Goal: Task Accomplishment & Management: Use online tool/utility

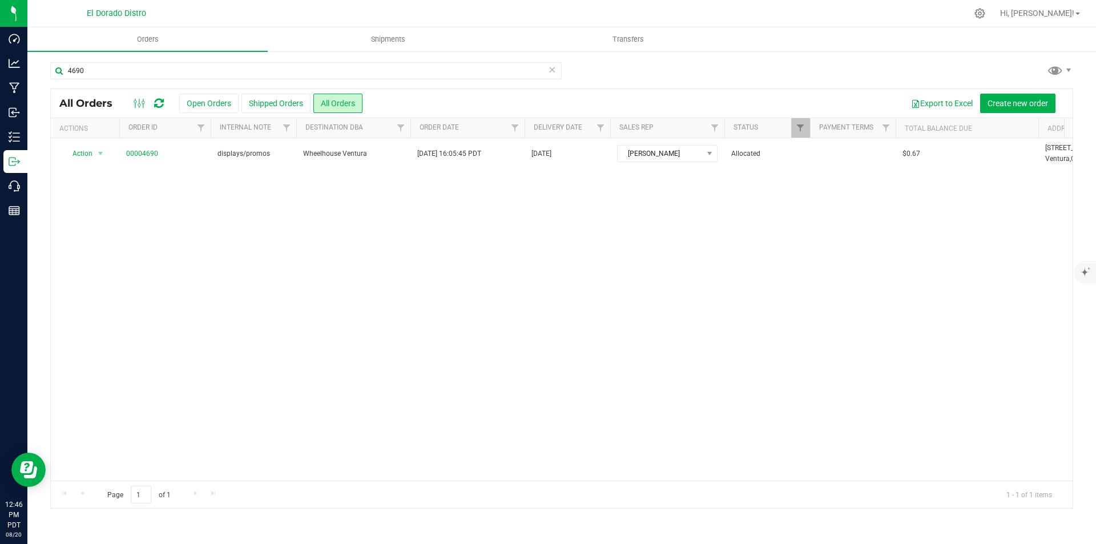
click at [142, 60] on div "4690 All Orders Open Orders Shipped Orders All Orders Export to Excel Create ne…" at bounding box center [561, 285] width 1068 height 470
click at [161, 62] on input "4690" at bounding box center [305, 70] width 511 height 17
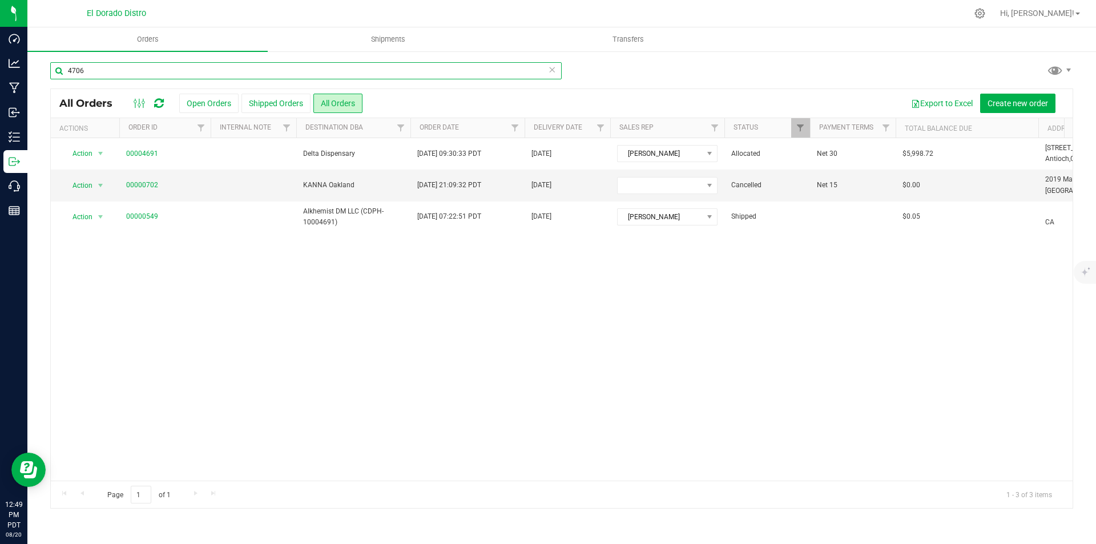
type input "4706"
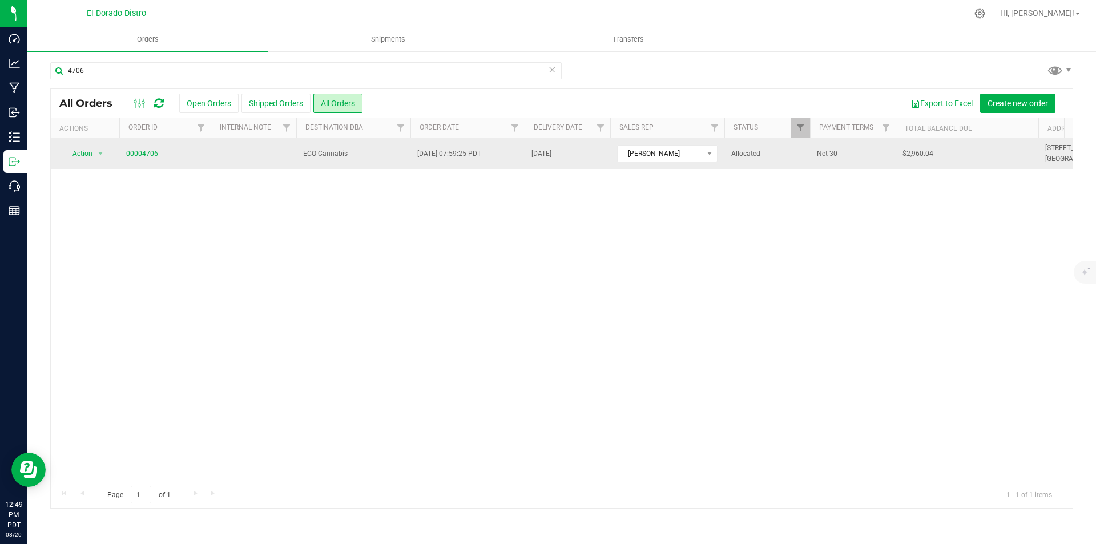
click at [148, 156] on link "00004706" at bounding box center [142, 153] width 32 height 11
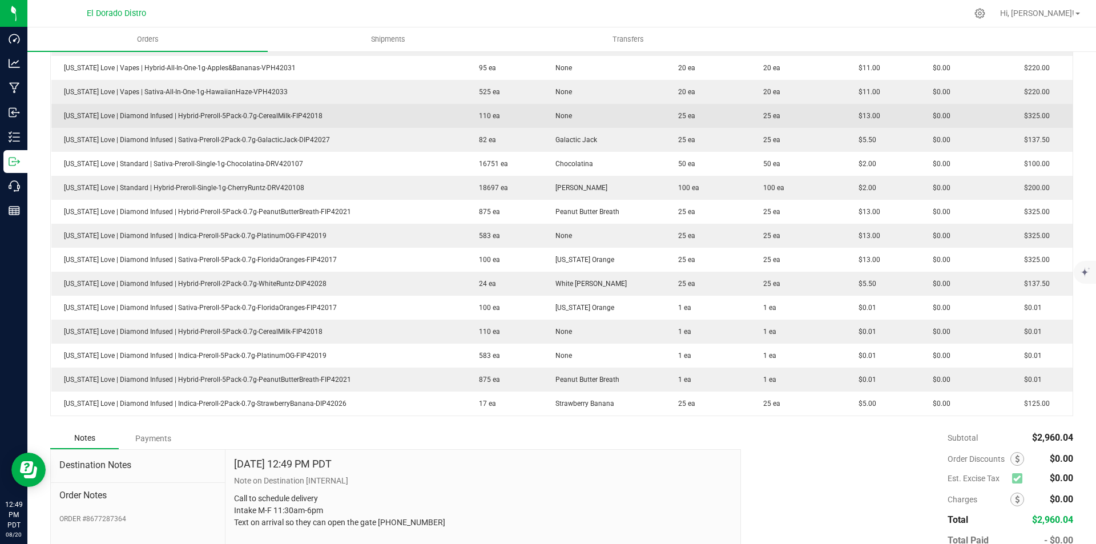
scroll to position [510, 0]
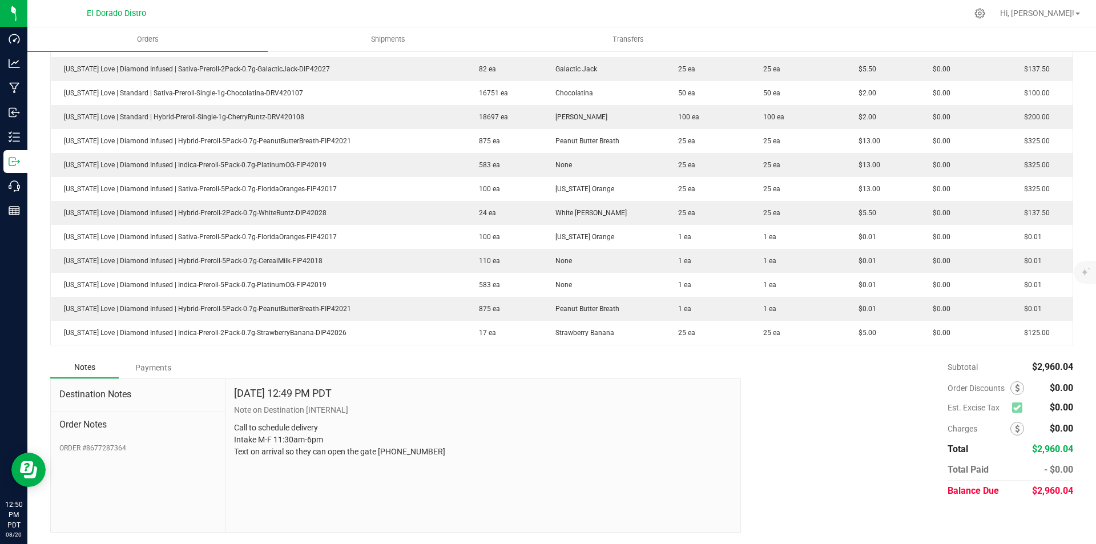
click at [746, 368] on div "Subtotal $2,960.04 Est. Excise Tax $0.00" at bounding box center [902, 429] width 341 height 144
click at [852, 395] on div "Subtotal $2,960.04 Est. Excise Tax $0.00" at bounding box center [902, 429] width 341 height 144
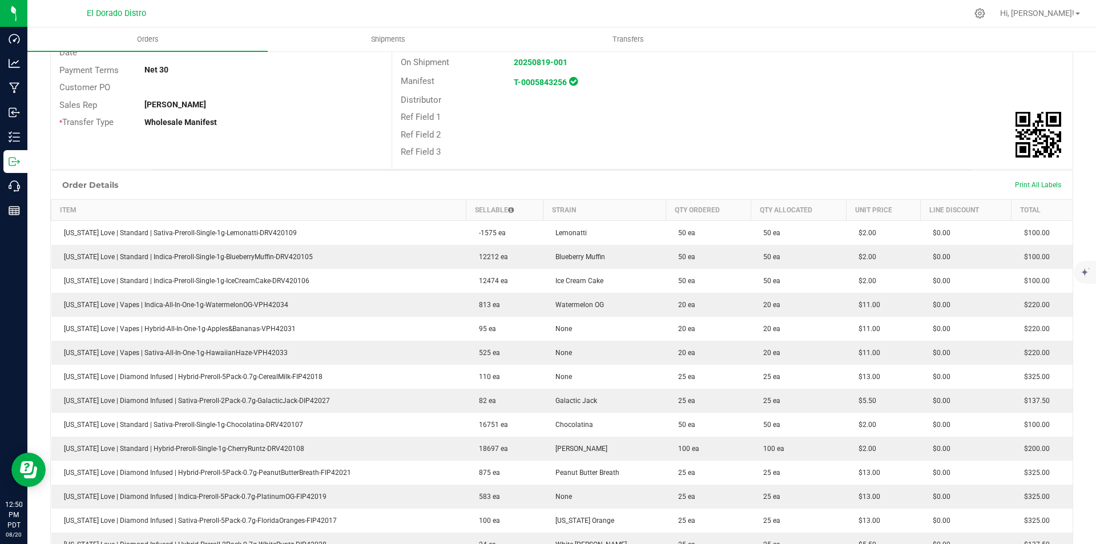
scroll to position [0, 0]
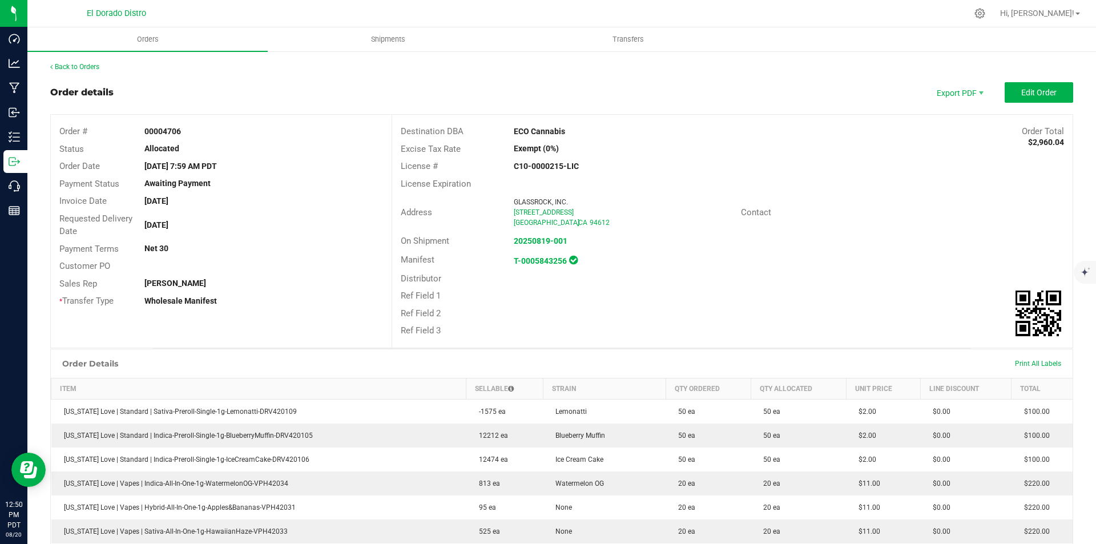
click at [91, 71] on div "Back to Orders" at bounding box center [561, 67] width 1023 height 10
click at [90, 68] on link "Back to Orders" at bounding box center [74, 67] width 49 height 8
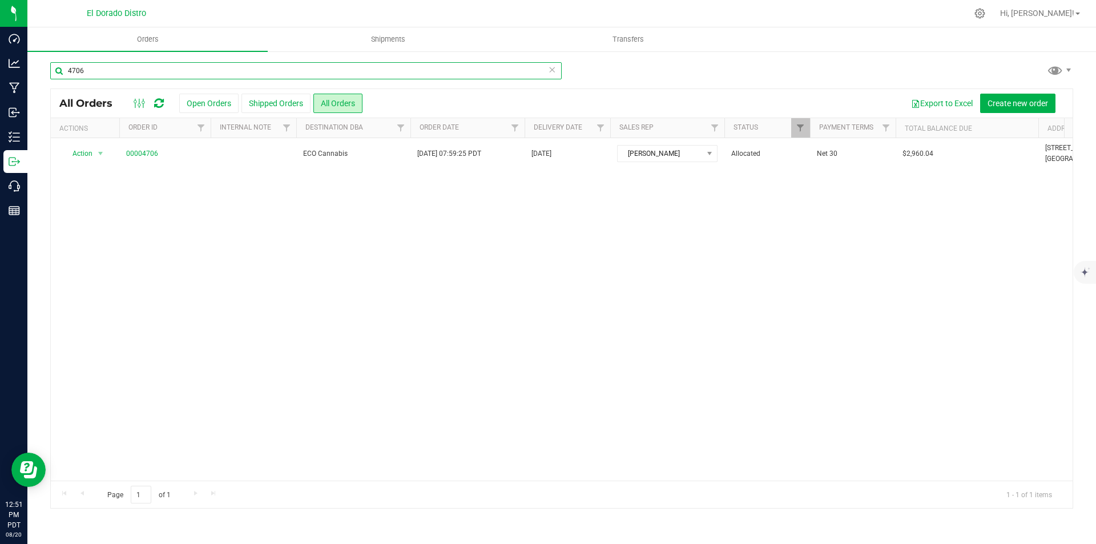
click at [147, 70] on input "4706" at bounding box center [305, 70] width 511 height 17
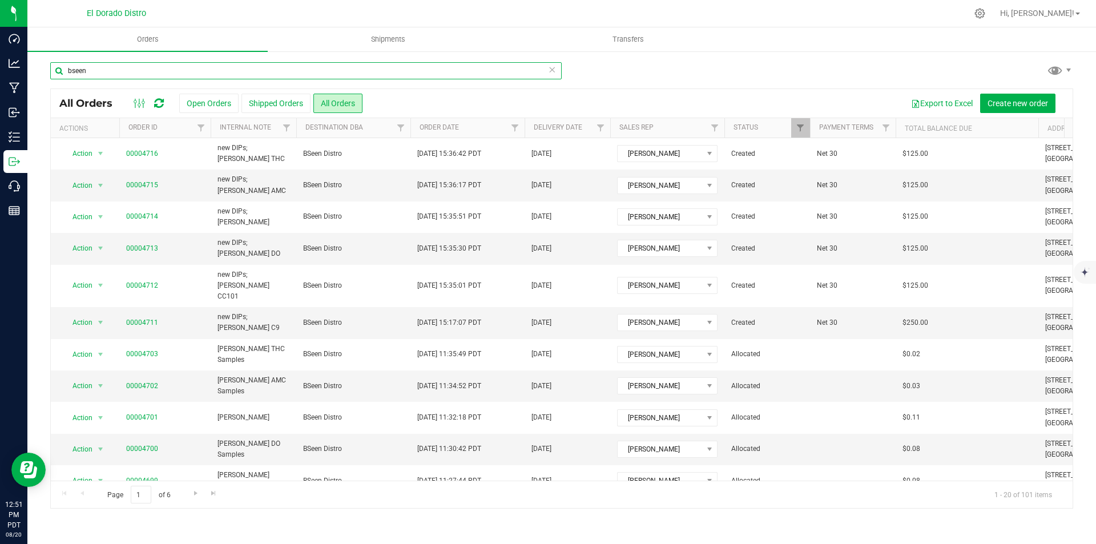
type input "bseen"
click at [948, 99] on button "Export to Excel" at bounding box center [941, 103] width 76 height 19
click at [150, 68] on input "bseen" at bounding box center [305, 70] width 511 height 17
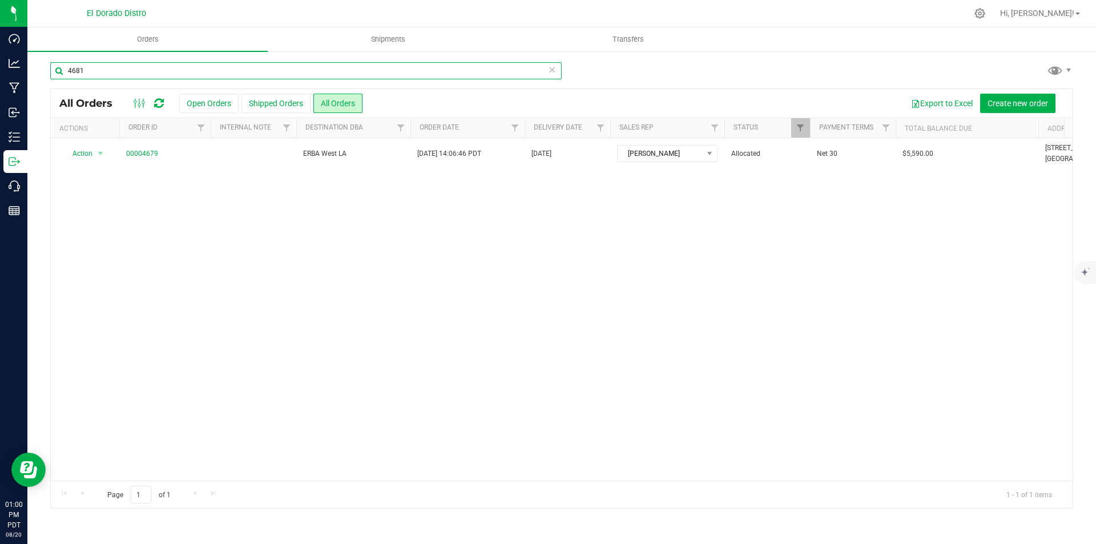
type input "4681"
